Goal: Check status

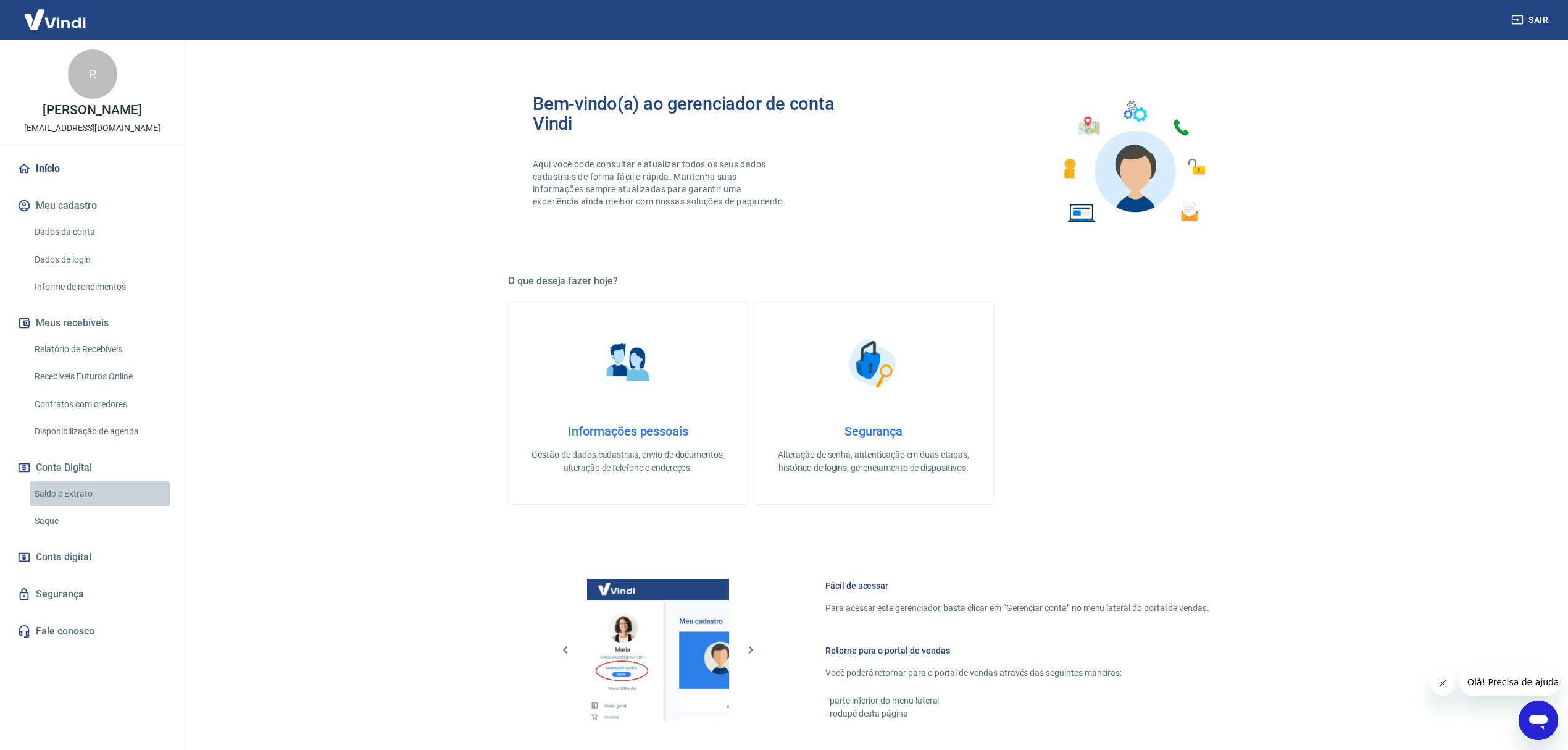
click at [106, 492] on link "Saldo e Extrato" at bounding box center [100, 494] width 140 height 25
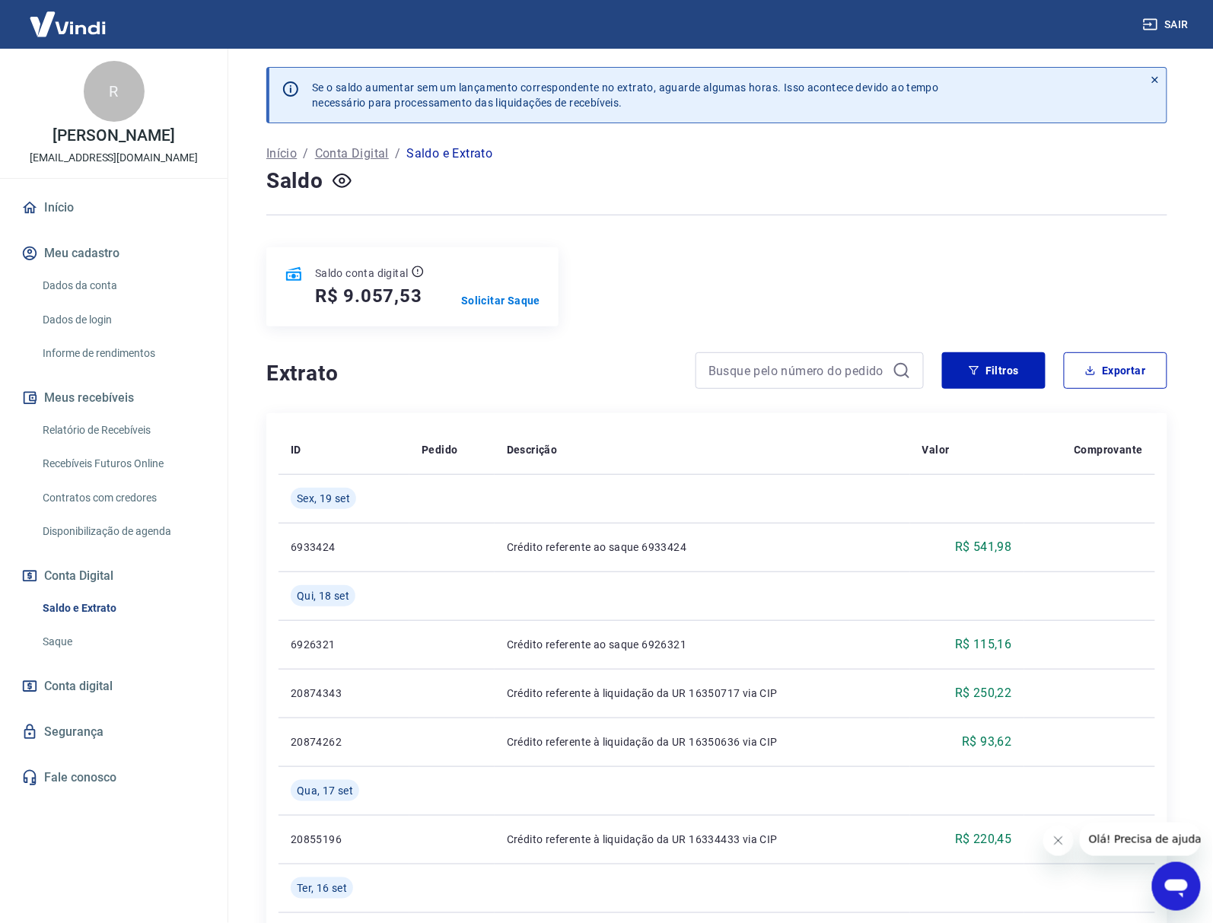
click at [676, 155] on div "Início / Conta Digital / Saldo e Extrato" at bounding box center [716, 154] width 901 height 24
